Goal: Transaction & Acquisition: Purchase product/service

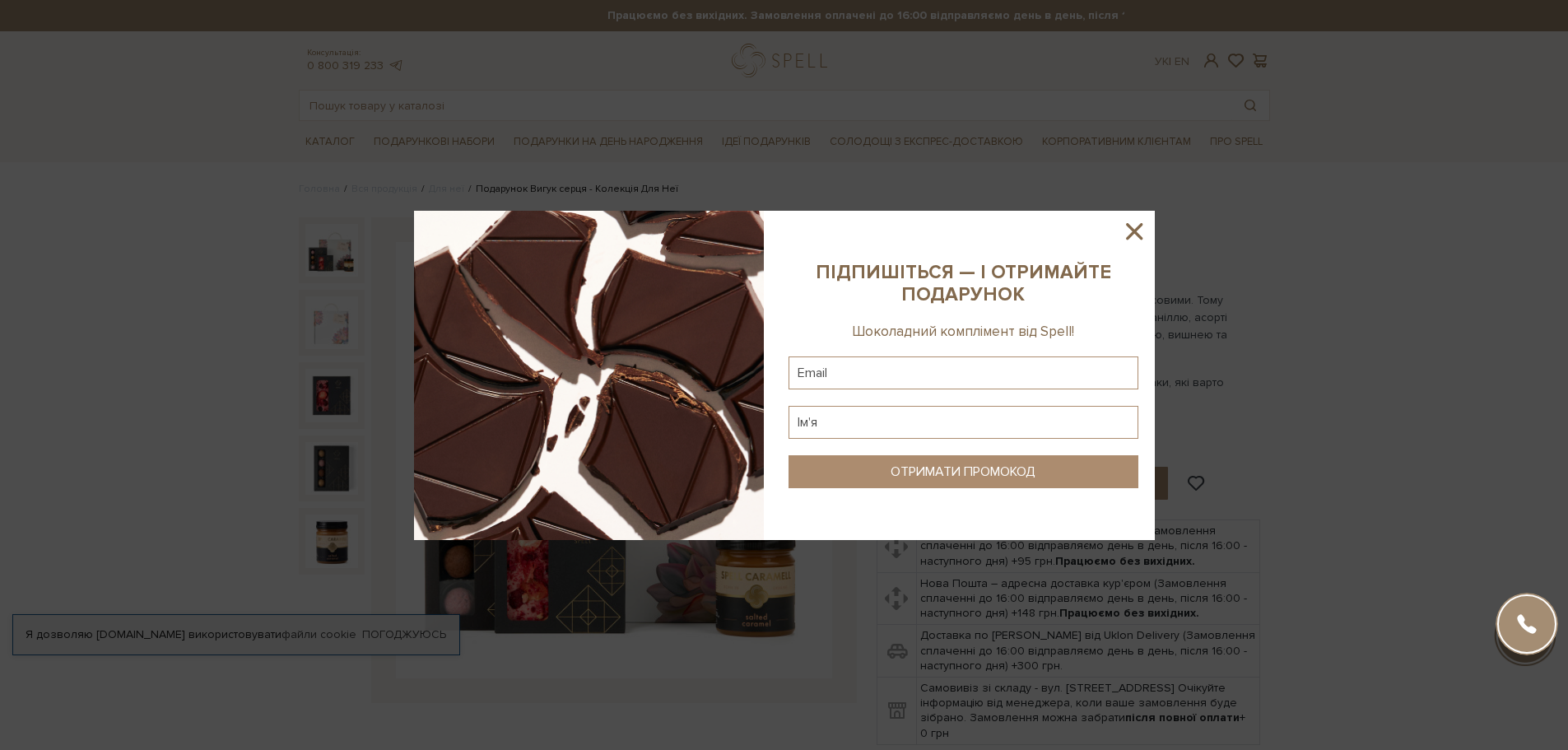
click at [1142, 231] on icon at bounding box center [1134, 232] width 28 height 28
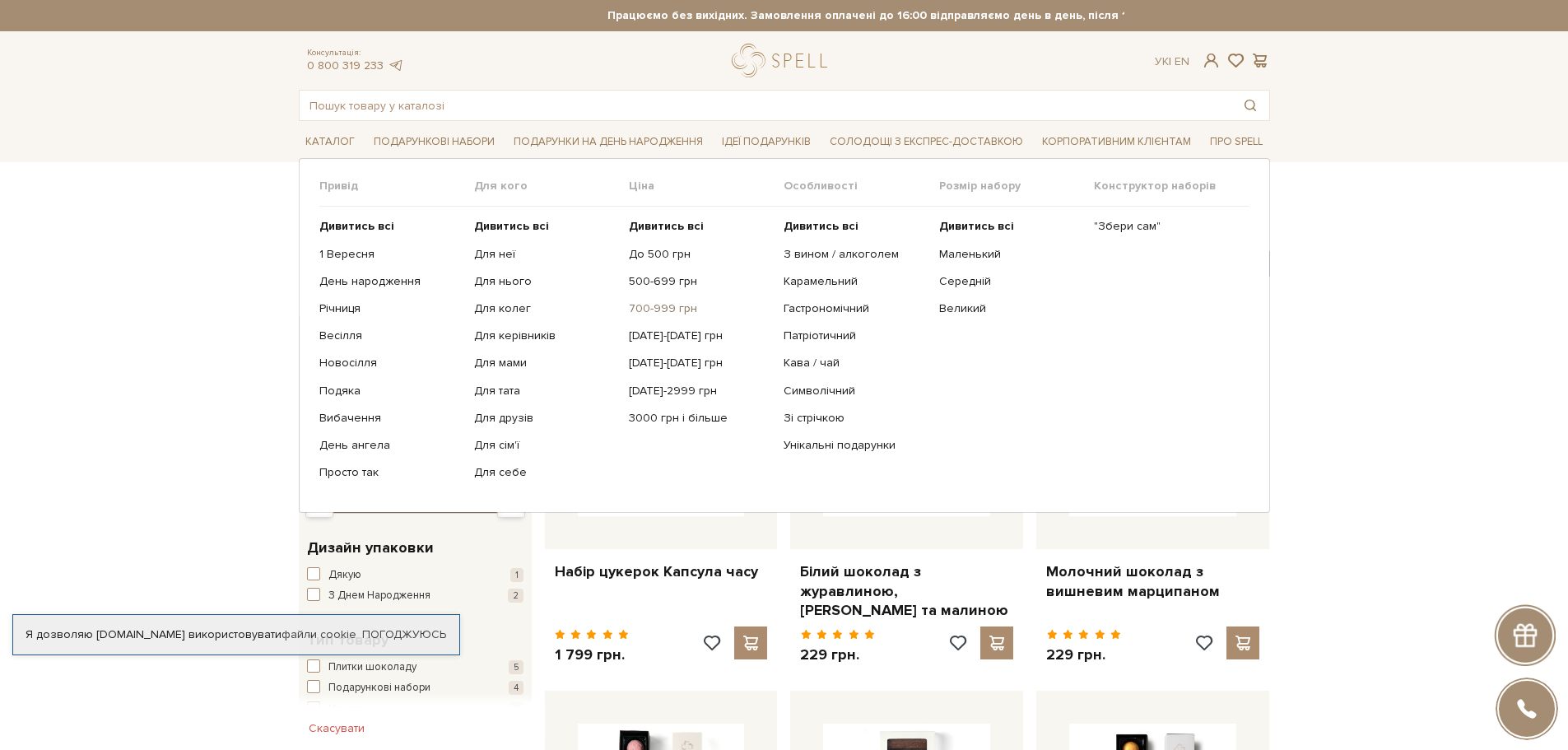
click at [664, 304] on link "700-999 грн" at bounding box center [700, 308] width 142 height 15
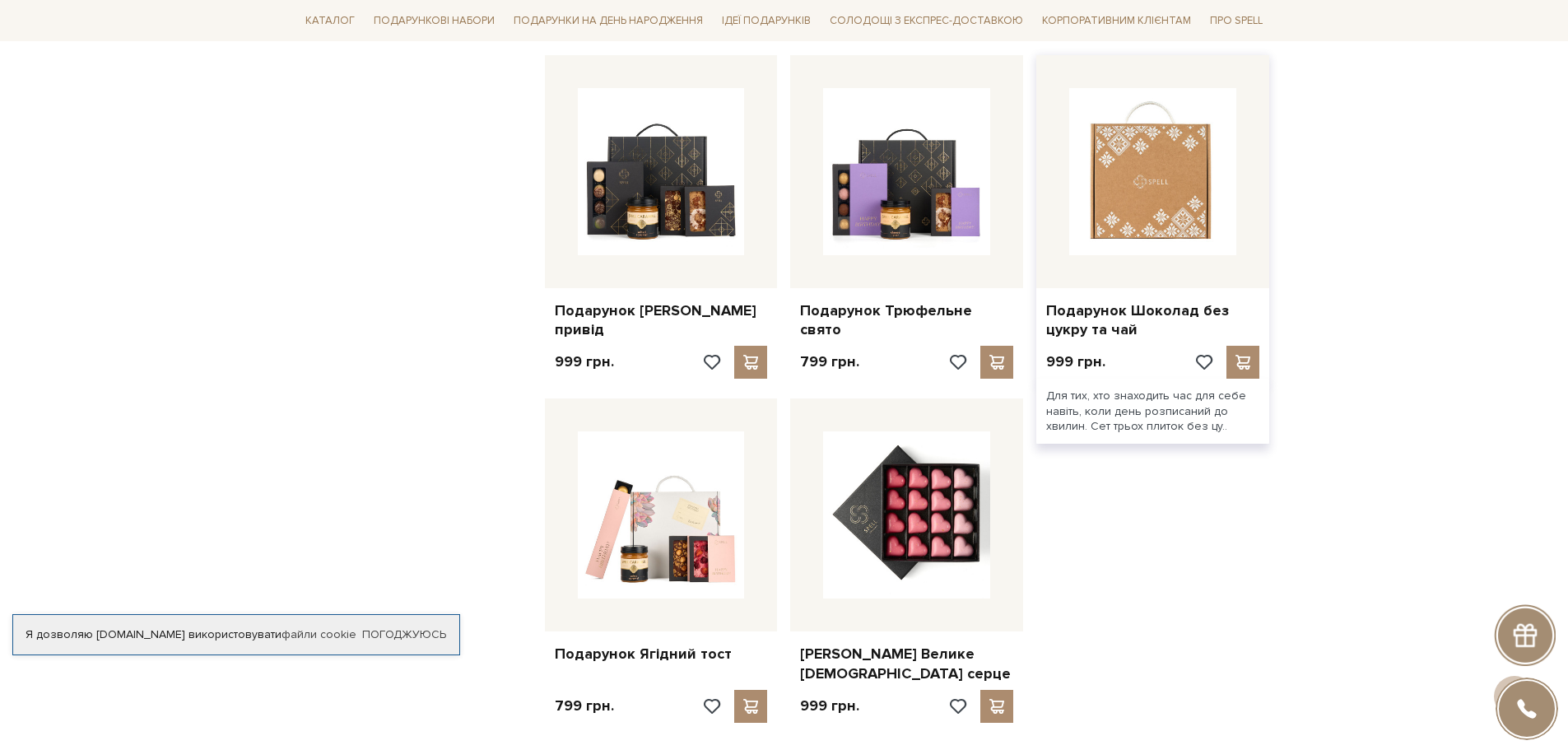
scroll to position [1894, 0]
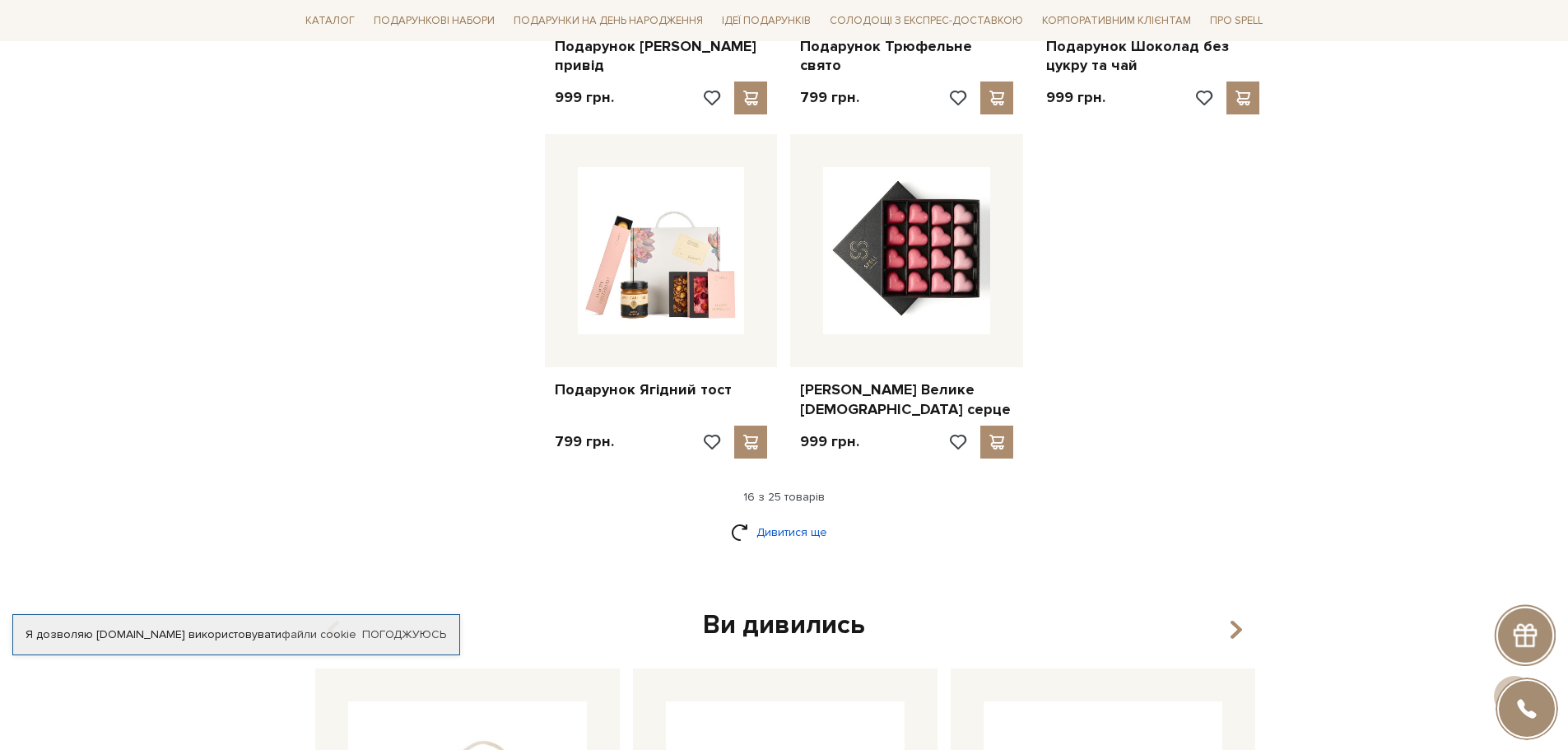
click at [809, 529] on link "Дивитися ще" at bounding box center [784, 532] width 107 height 28
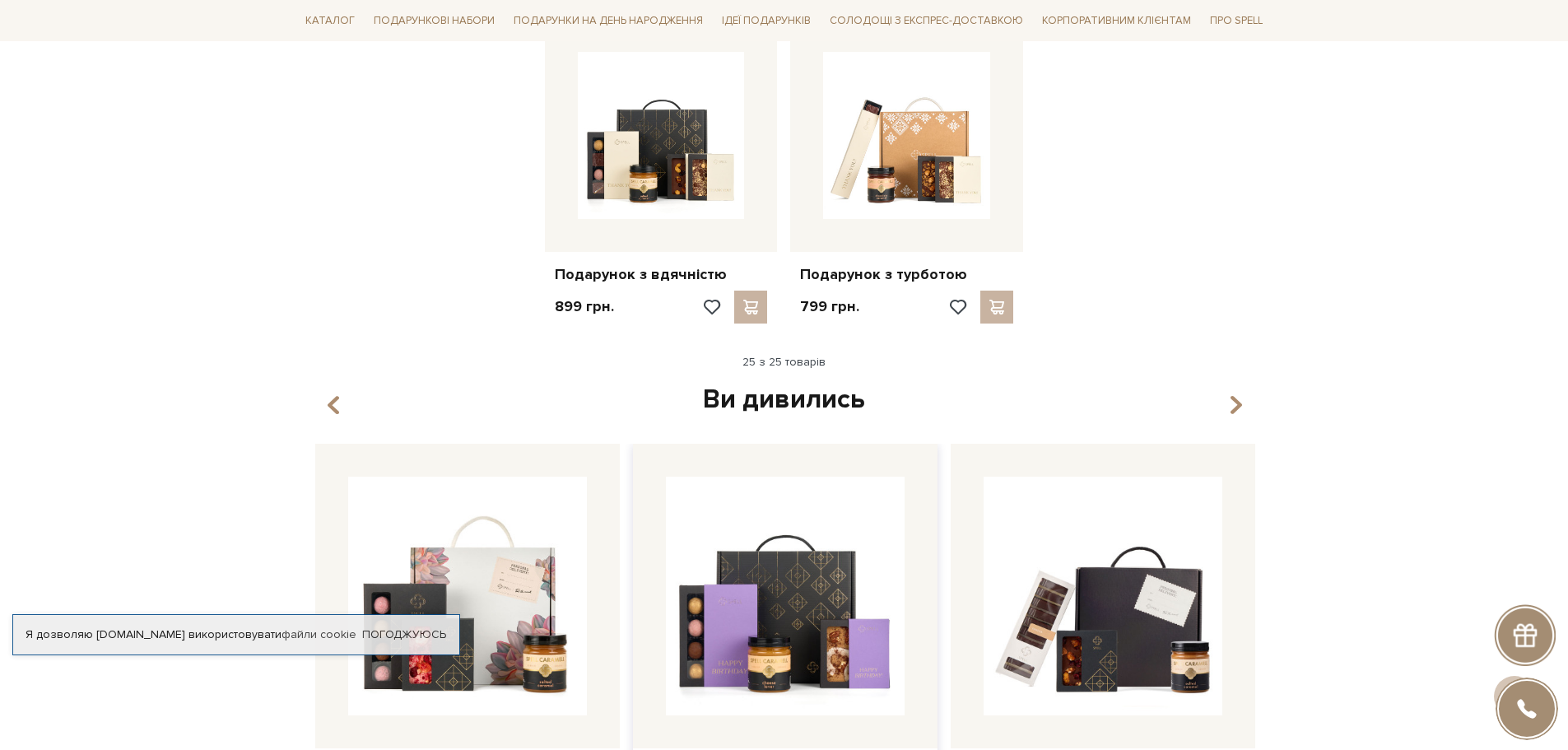
scroll to position [3294, 0]
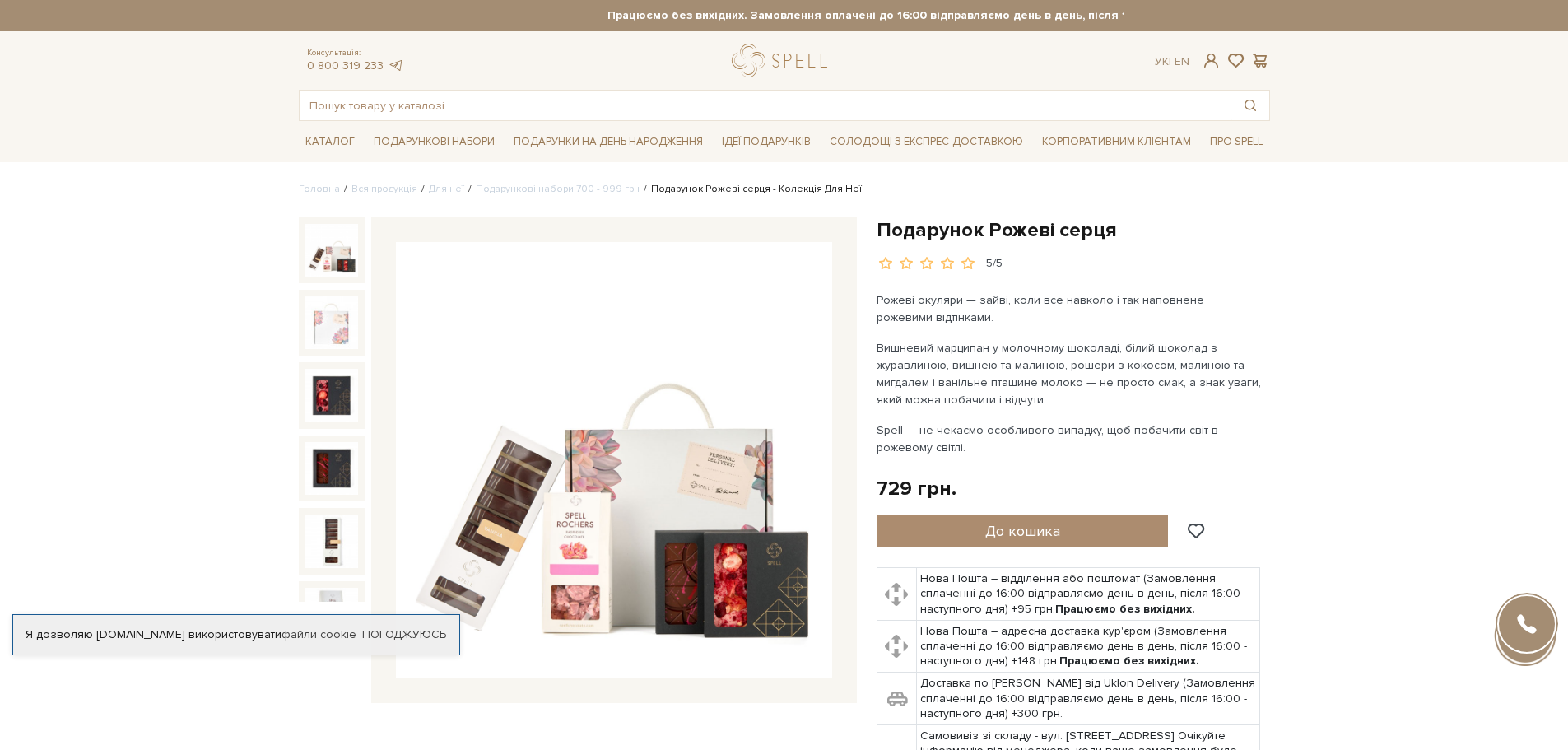
scroll to position [83, 0]
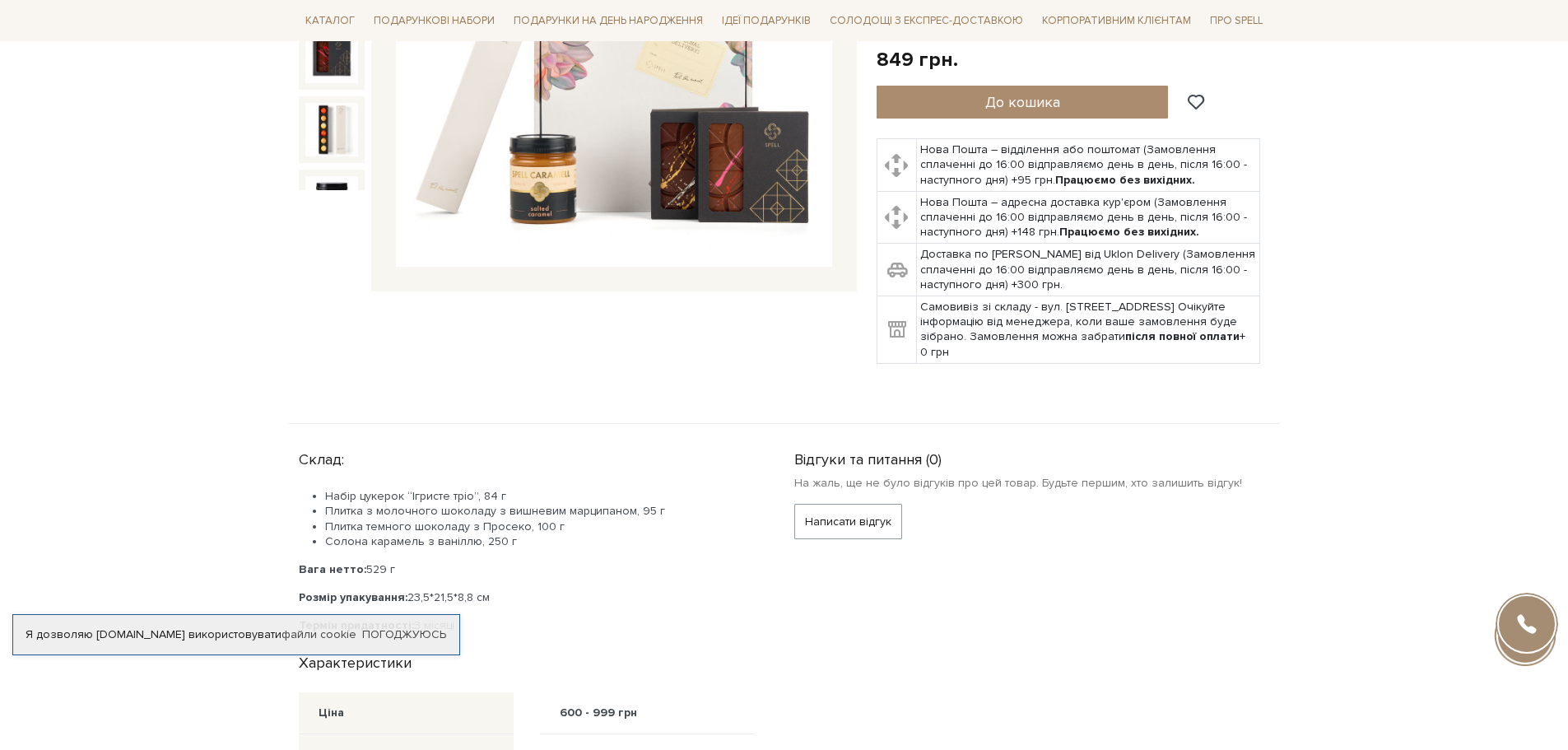
scroll to position [83, 0]
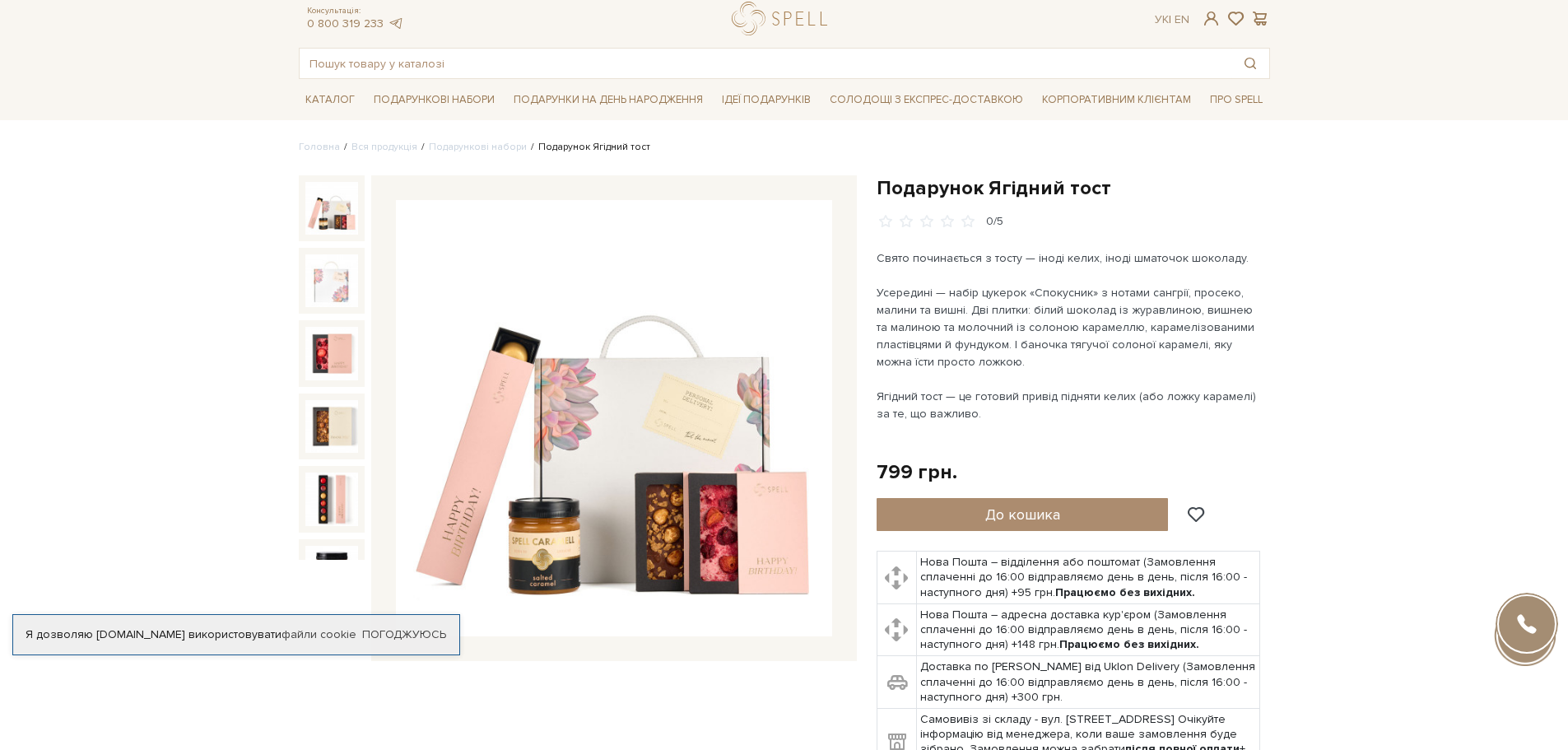
scroll to position [83, 0]
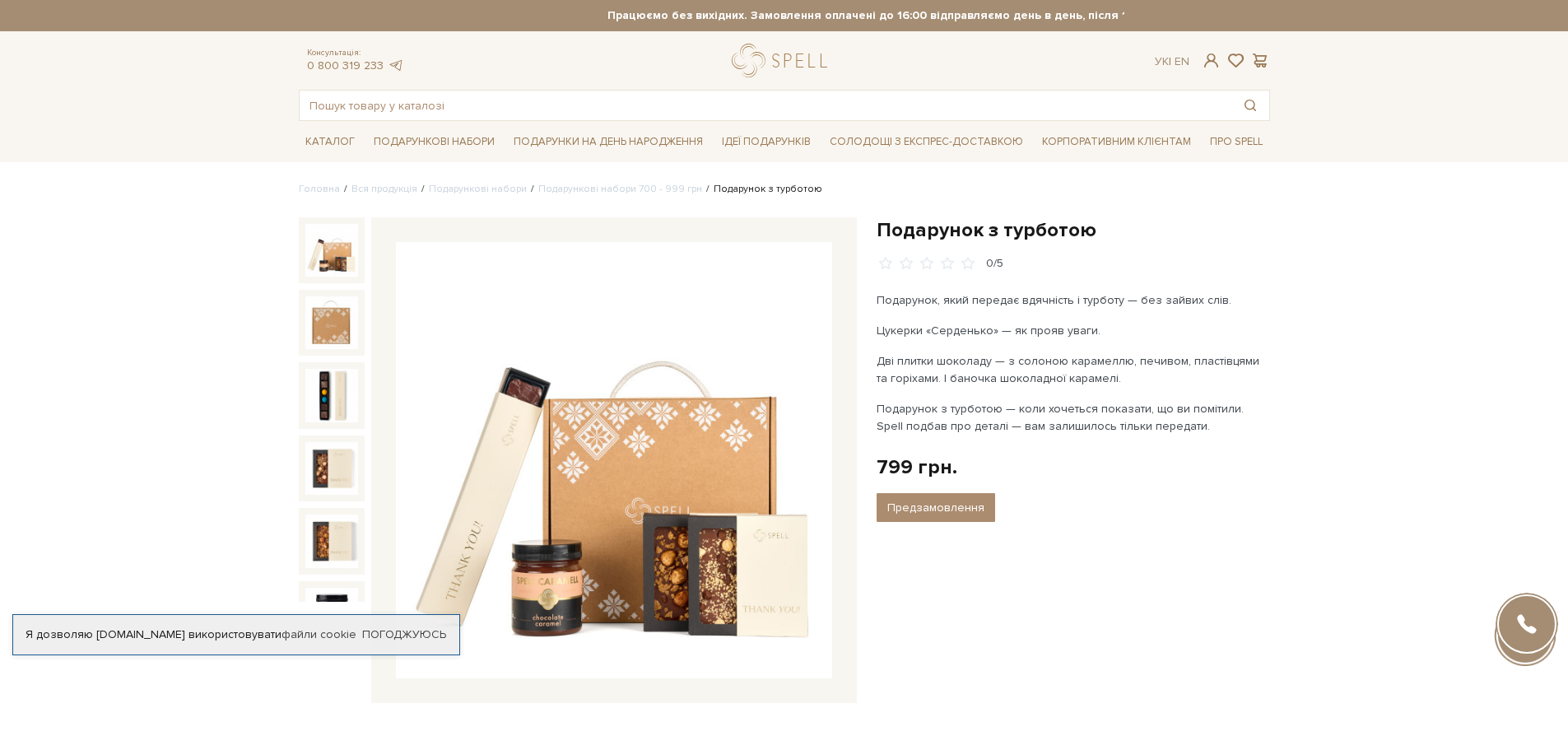
scroll to position [83, 0]
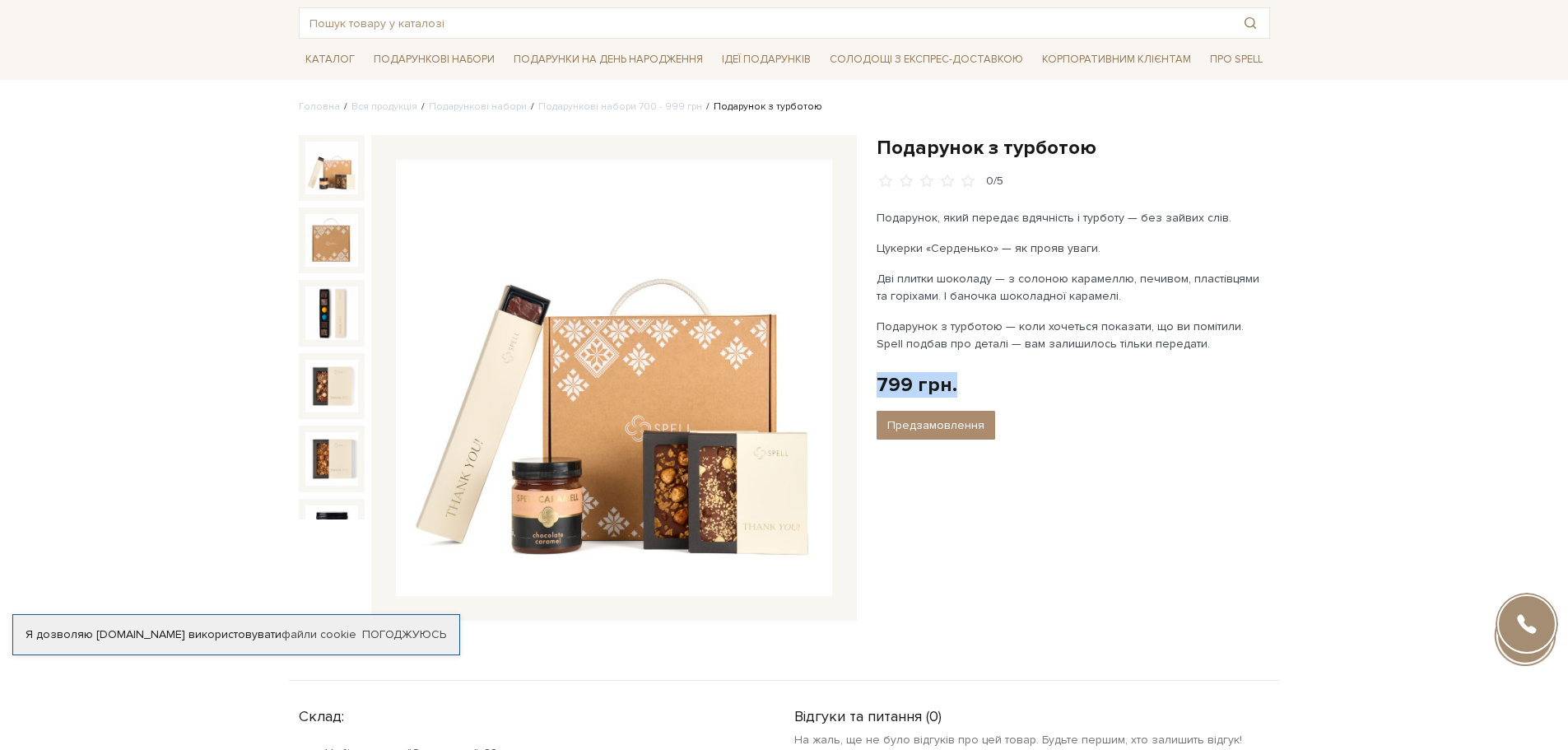
drag, startPoint x: 868, startPoint y: 393, endPoint x: 1024, endPoint y: 387, distance: 156.1
click at [1024, 387] on div "Подарунок з турботою" at bounding box center [1073, 387] width 413 height 505
click at [1147, 450] on div "Подарунок з турботою" at bounding box center [1073, 387] width 413 height 505
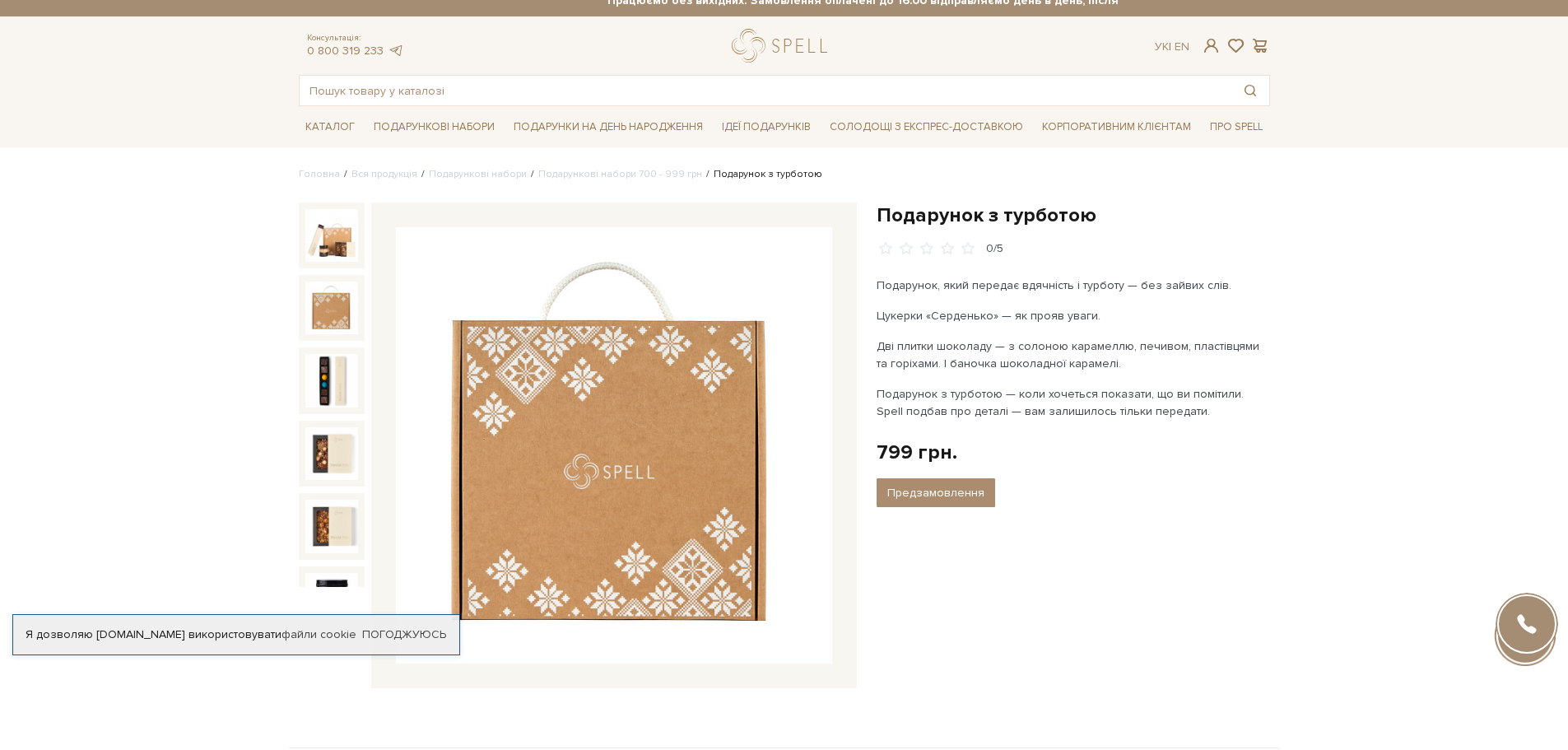
scroll to position [0, 0]
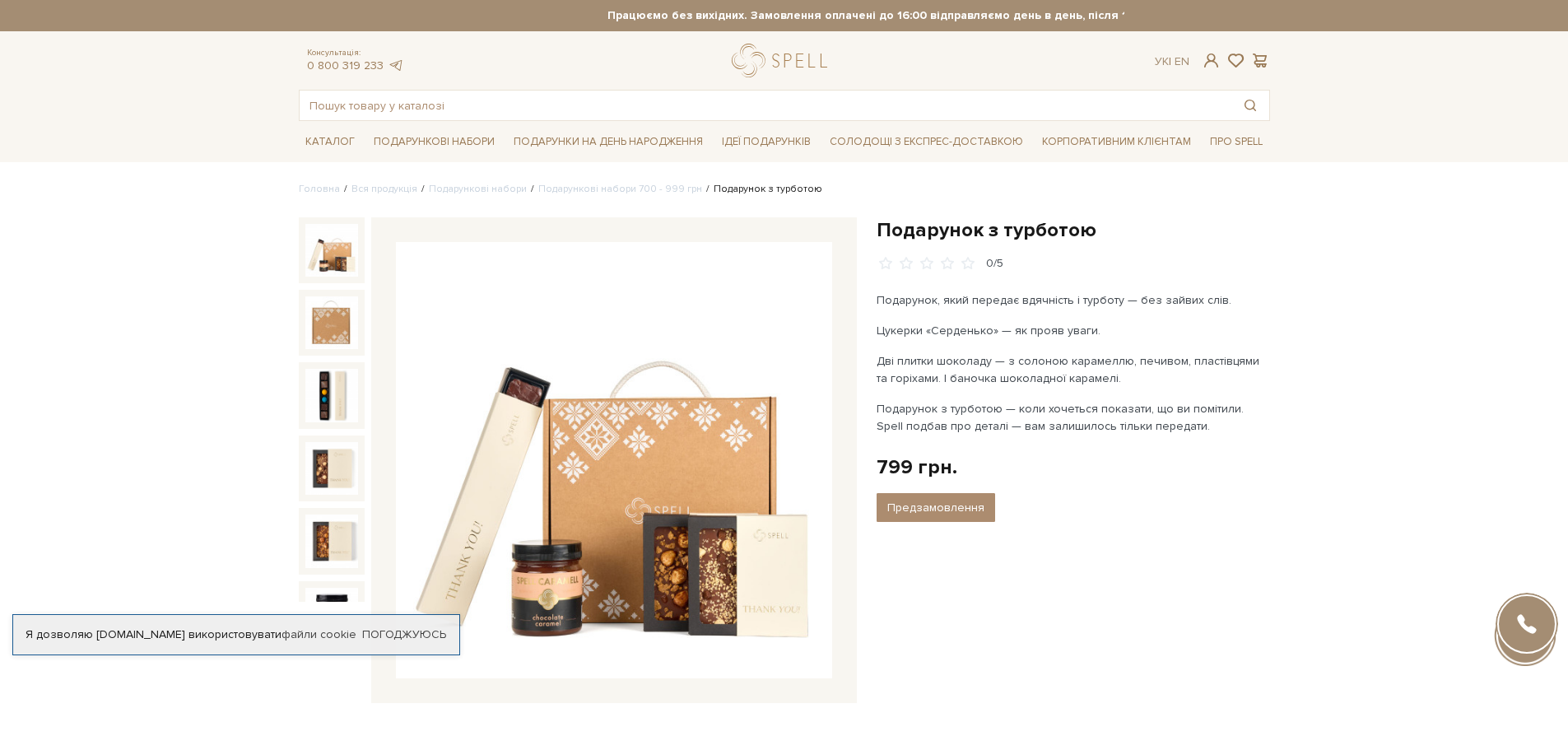
click at [329, 256] on img at bounding box center [331, 250] width 52 height 53
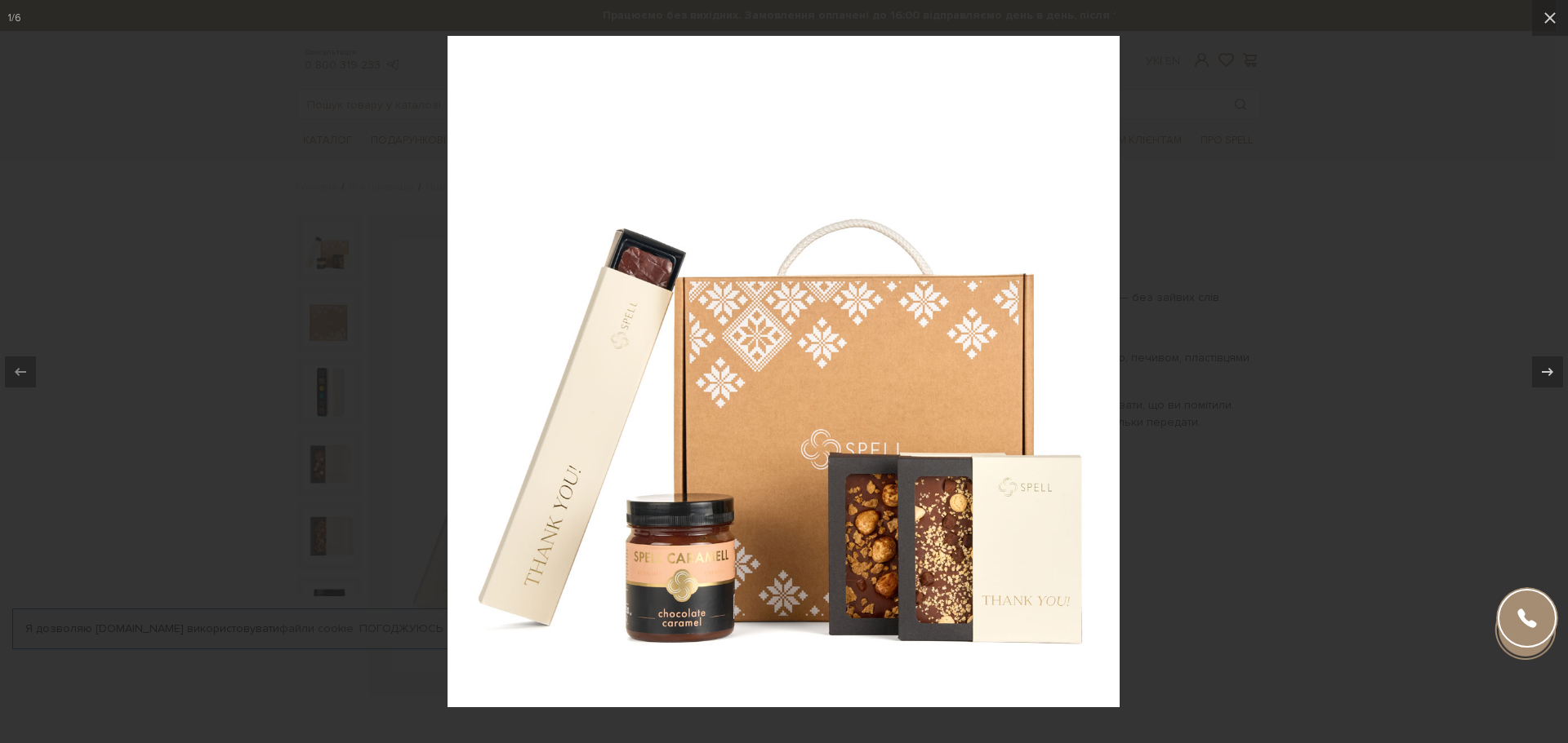
click at [1244, 329] on div at bounding box center [784, 371] width 1568 height 743
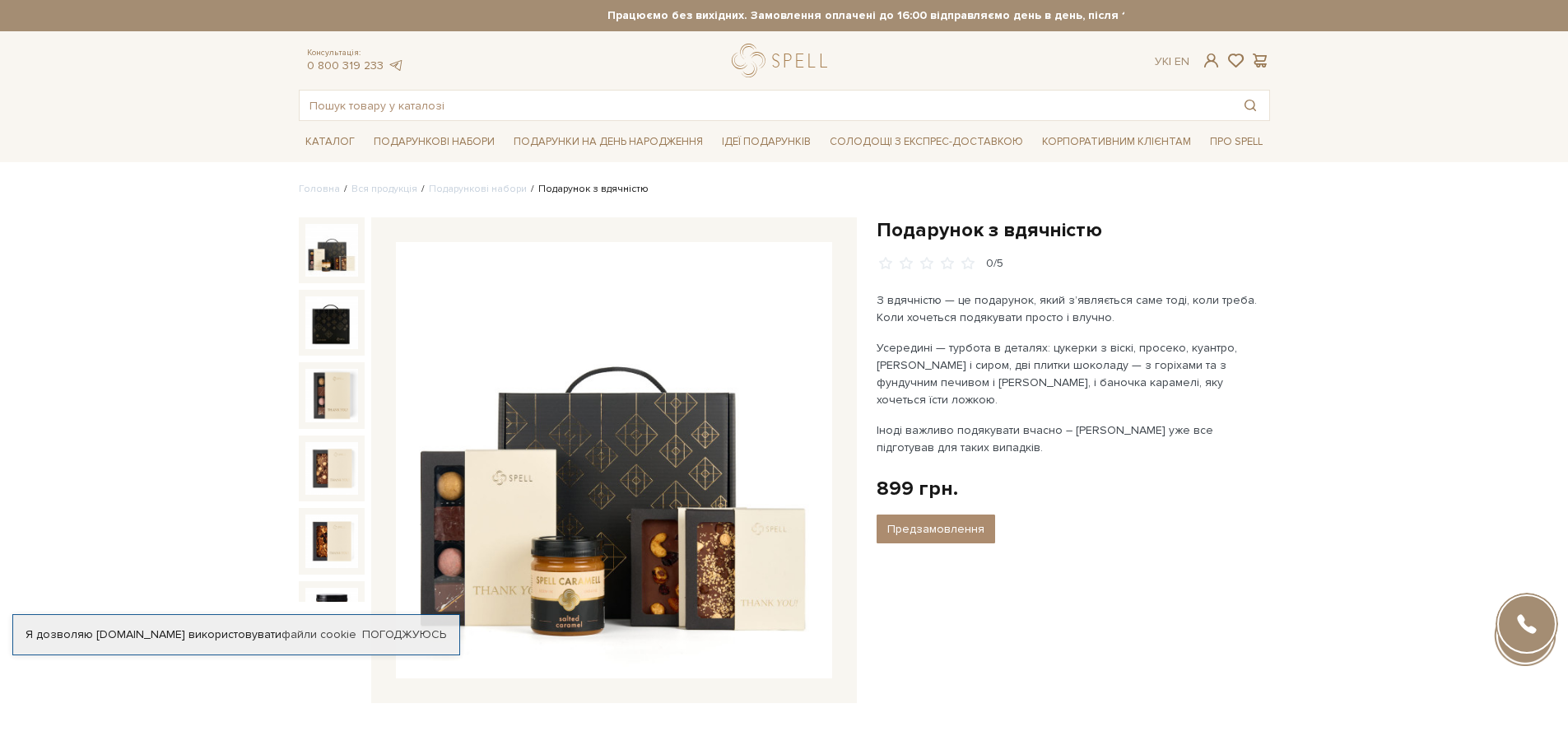
scroll to position [83, 0]
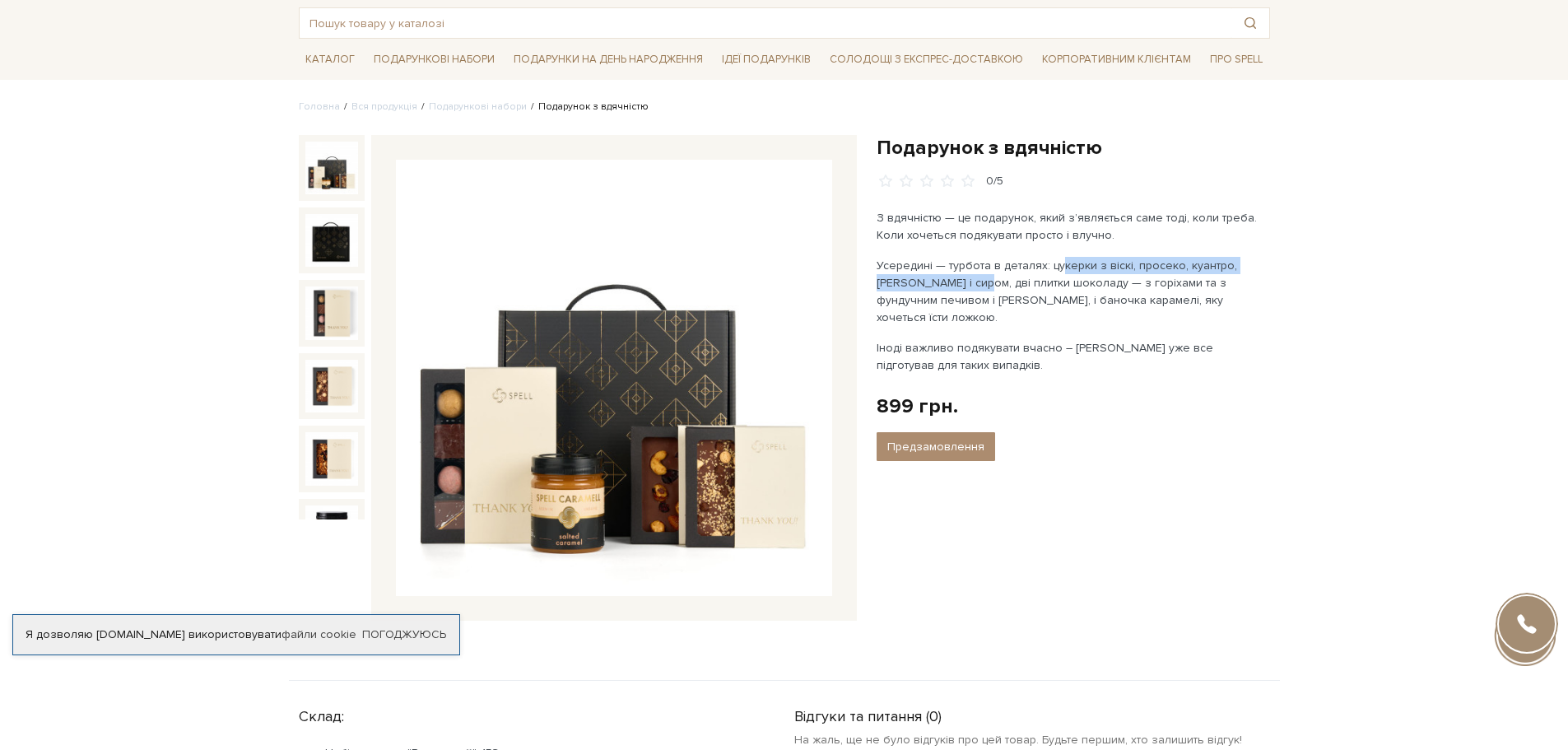
drag, startPoint x: 1052, startPoint y: 266, endPoint x: 978, endPoint y: 287, distance: 76.9
click at [978, 287] on p "Усередині — турбота в деталях: цукерки з віскі, просеко, куантро, [PERSON_NAME]…" at bounding box center [1070, 291] width 386 height 69
